Goal: Task Accomplishment & Management: Manage account settings

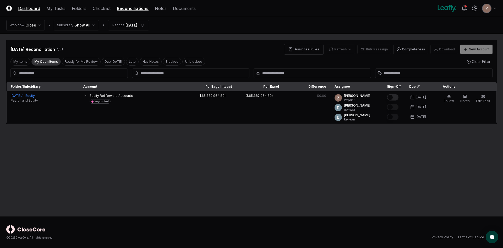
drag, startPoint x: 30, startPoint y: 5, endPoint x: 29, endPoint y: 9, distance: 4.1
click at [30, 5] on header "CloseCore Dashboard My Tasks Folders Checklist Reconciliations Notes Documents …" at bounding box center [251, 8] width 503 height 17
click at [29, 9] on link "Dashboard" at bounding box center [29, 8] width 22 height 6
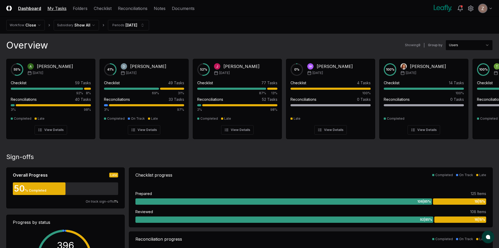
click at [59, 9] on link "My Tasks" at bounding box center [56, 8] width 19 height 6
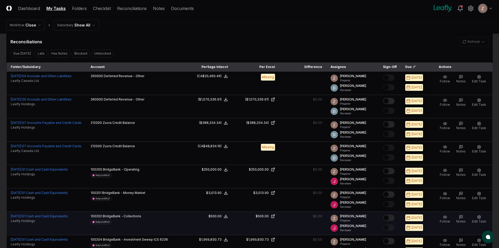
scroll to position [79, 0]
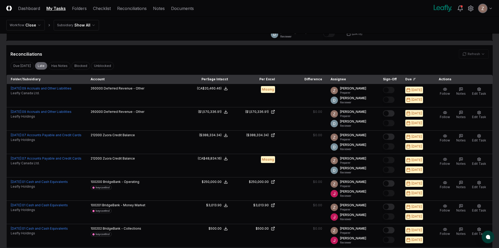
click at [40, 66] on button "Late" at bounding box center [41, 66] width 13 height 8
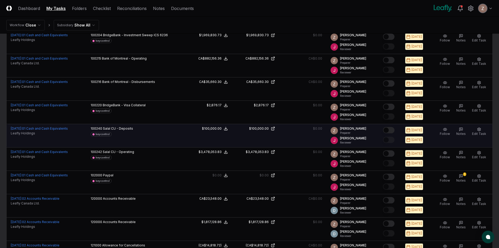
scroll to position [314, 0]
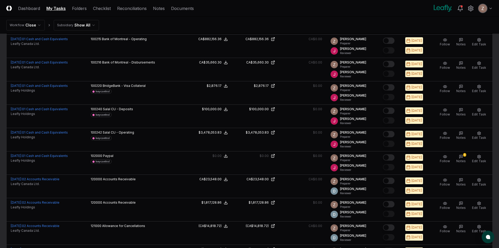
click at [480, 7] on html "CloseCore Dashboard My Tasks Folders Checklist Reconciliations Notes Documents …" at bounding box center [249, 101] width 499 height 830
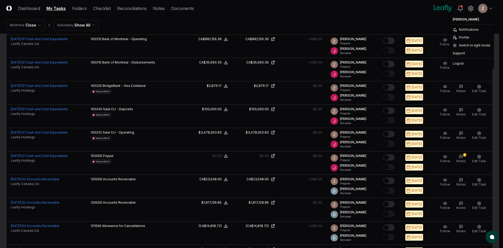
click at [457, 8] on html "CloseCore Dashboard My Tasks Folders Checklist Reconciliations Notes Documents …" at bounding box center [251, 101] width 503 height 830
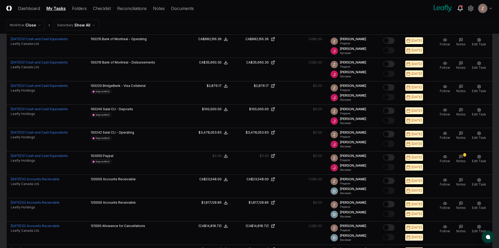
click at [459, 8] on icon at bounding box center [460, 8] width 5 height 4
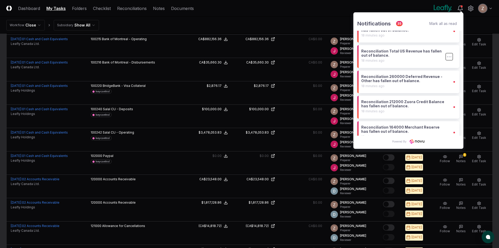
scroll to position [150, 0]
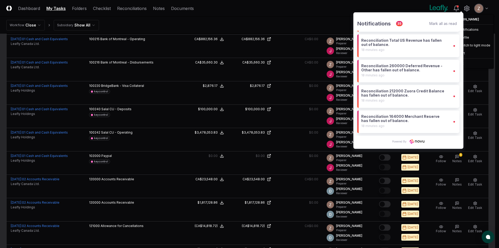
click at [482, 11] on html "CloseCore Dashboard My Tasks Folders Checklist Reconciliations Notes Documents …" at bounding box center [249, 101] width 499 height 830
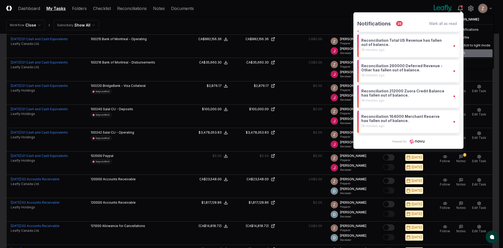
click at [471, 49] on div "Support" at bounding box center [472, 53] width 42 height 8
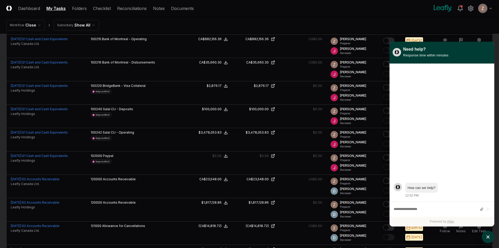
click at [489, 48] on div "Need help? Response time within minutes" at bounding box center [442, 52] width 99 height 14
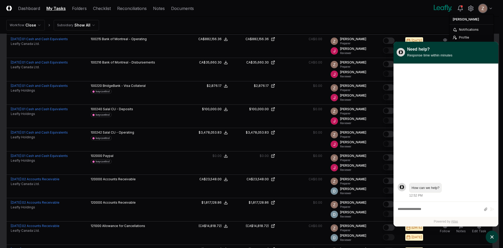
click at [487, 11] on html "CloseCore Dashboard My Tasks Folders Checklist Reconciliations Notes Documents …" at bounding box center [251, 101] width 503 height 830
click at [499, 46] on html "CloseCore Dashboard My Tasks Folders Checklist Reconciliations Notes Documents …" at bounding box center [251, 101] width 503 height 830
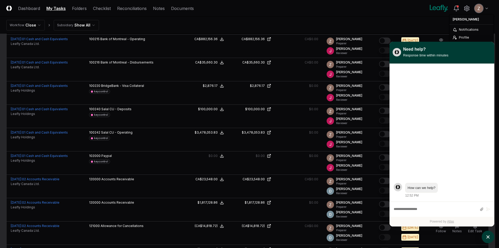
click at [494, 47] on div "Need help? Response time within minutes" at bounding box center [442, 53] width 105 height 22
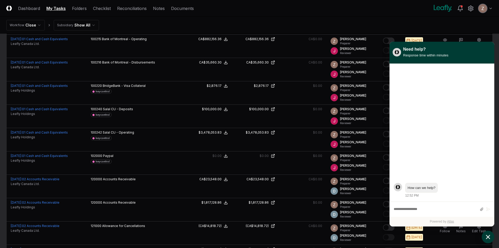
click at [488, 236] on icon "atlas-launcher" at bounding box center [488, 237] width 4 height 4
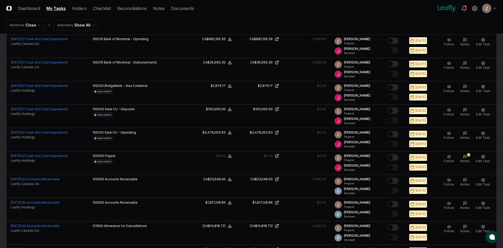
click at [491, 7] on html "CloseCore Dashboard My Tasks Folders Checklist Reconciliations Notes Documents …" at bounding box center [251, 101] width 503 height 830
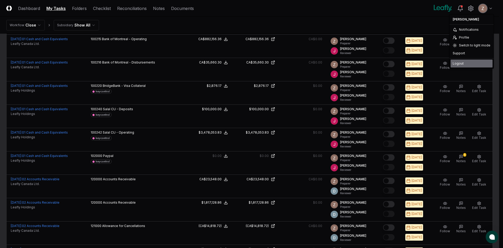
click at [462, 61] on div "Logout" at bounding box center [472, 63] width 42 height 8
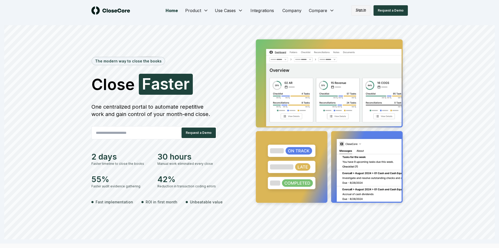
click at [368, 8] on link "Sign in" at bounding box center [360, 10] width 19 height 10
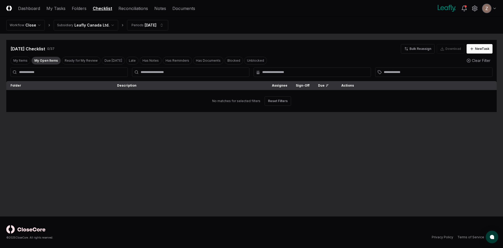
click at [99, 25] on html "CloseCore Dashboard My Tasks Folders Checklist Reconciliations Notes Documents …" at bounding box center [251, 124] width 503 height 248
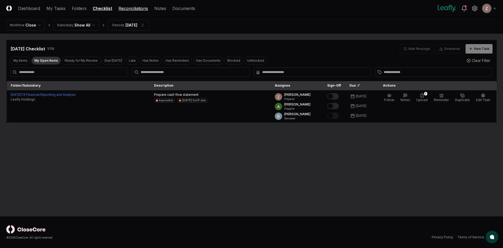
click at [126, 7] on link "Reconciliations" at bounding box center [133, 8] width 30 height 6
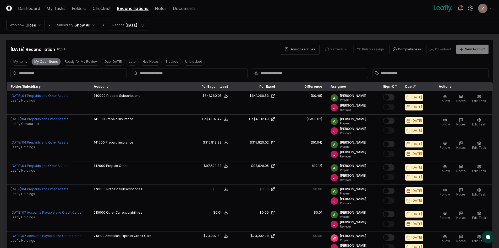
click at [50, 60] on button "My Open Items" at bounding box center [45, 62] width 29 height 8
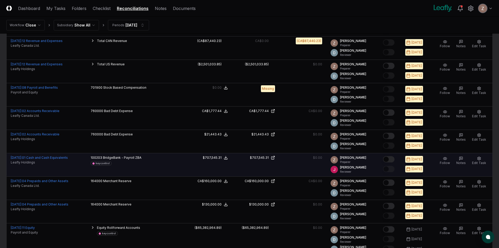
scroll to position [445, 0]
